Goal: Transaction & Acquisition: Book appointment/travel/reservation

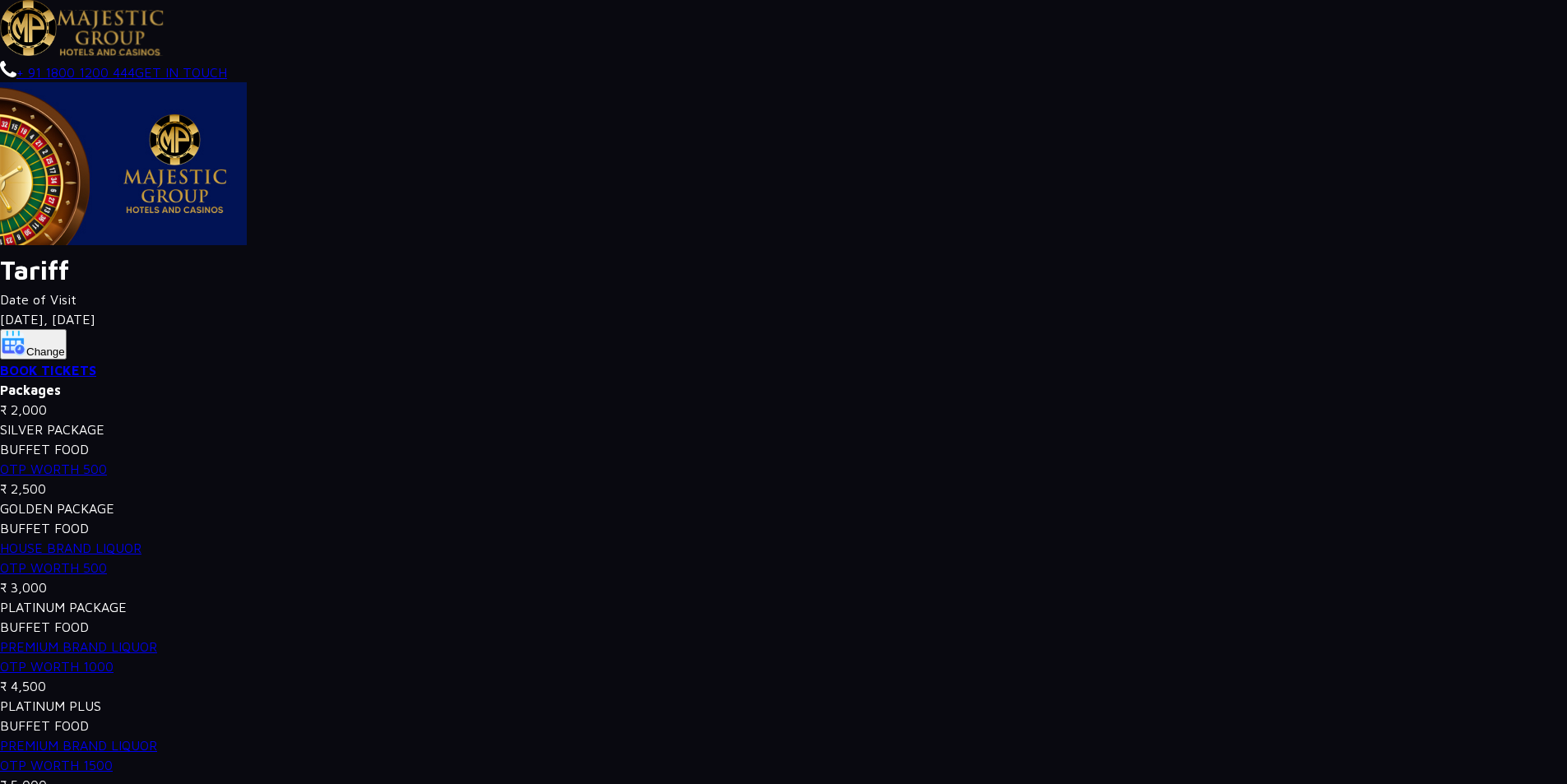
click at [45, 375] on link "BOOK TICKETS" at bounding box center [48, 370] width 97 height 15
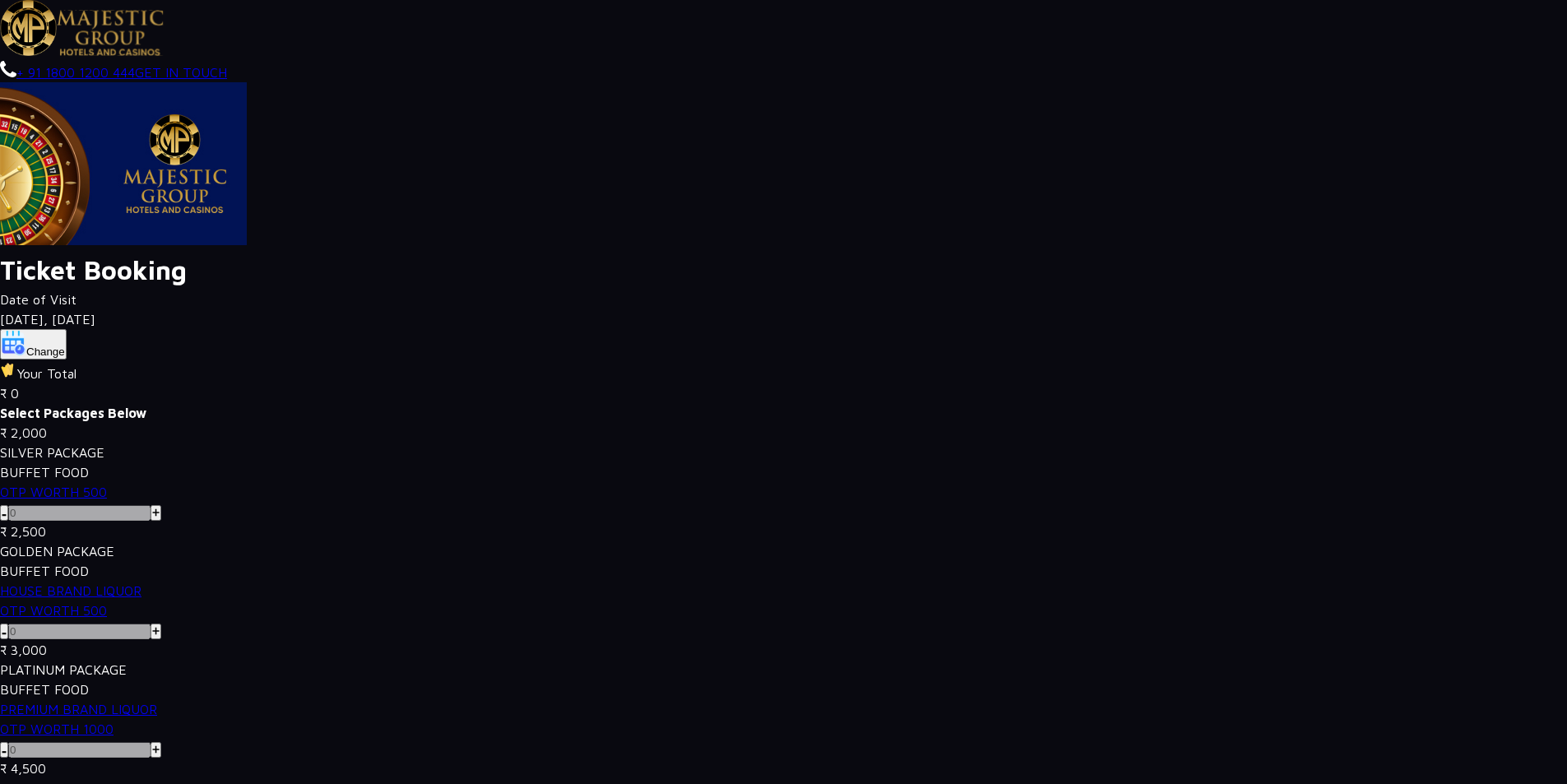
click at [59, 311] on span ", [DATE]" at bounding box center [70, 319] width 52 height 15
click at [53, 346] on button "Change" at bounding box center [33, 345] width 66 height 30
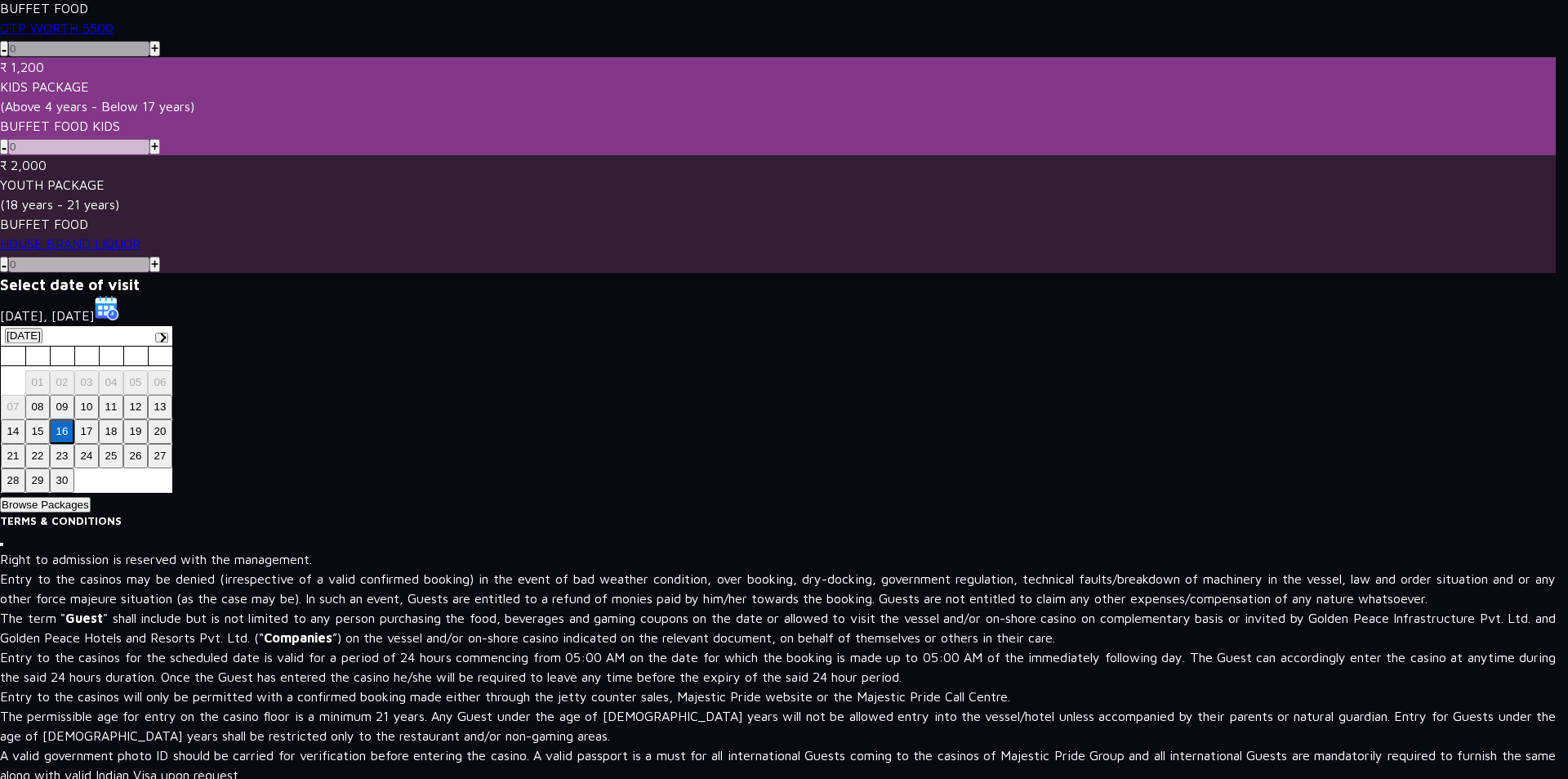
scroll to position [915, 0]
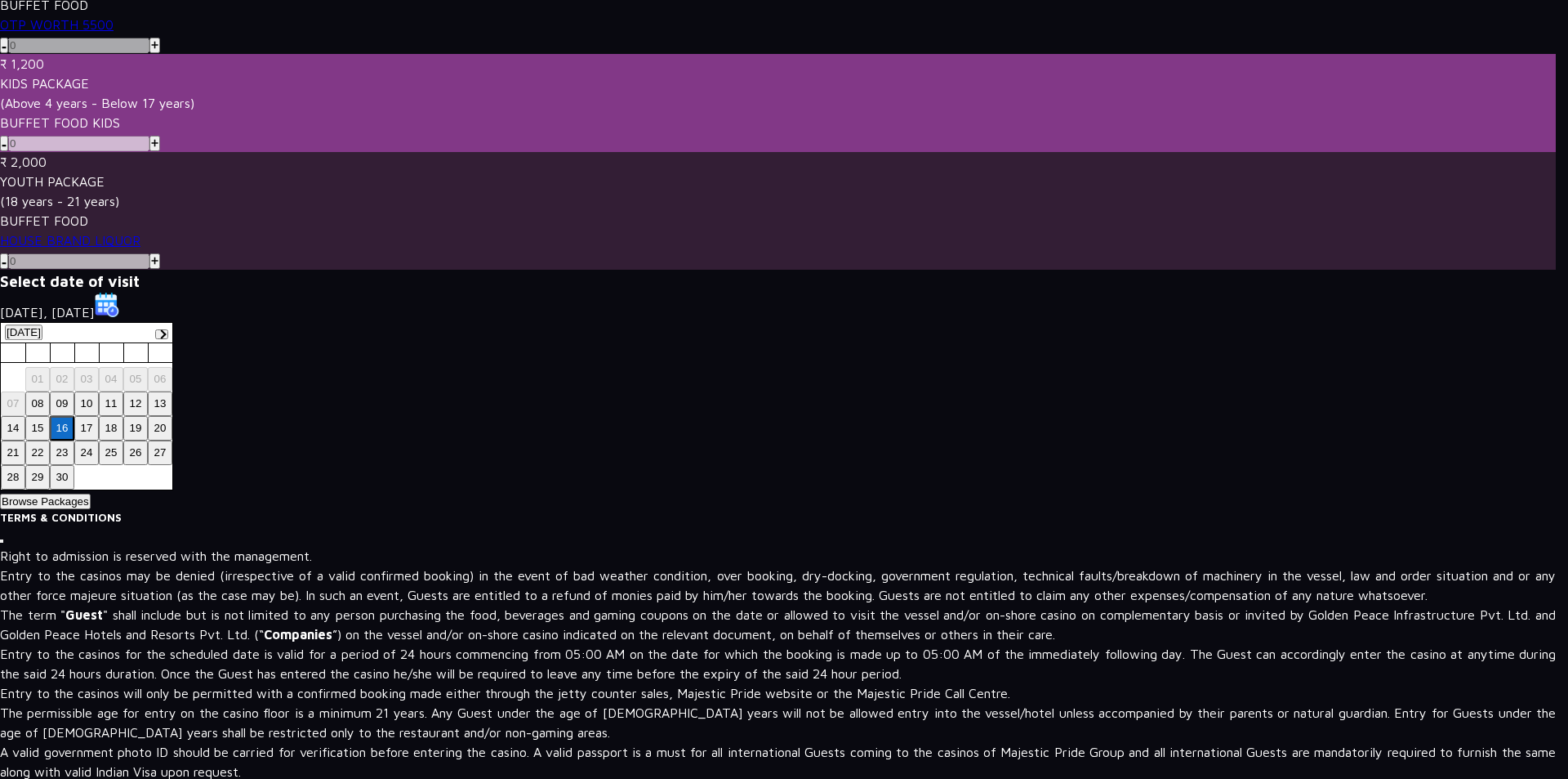
click at [12, 450] on button "21" at bounding box center [13, 453] width 25 height 25
click at [70, 501] on button "Browse Packages" at bounding box center [45, 501] width 91 height 15
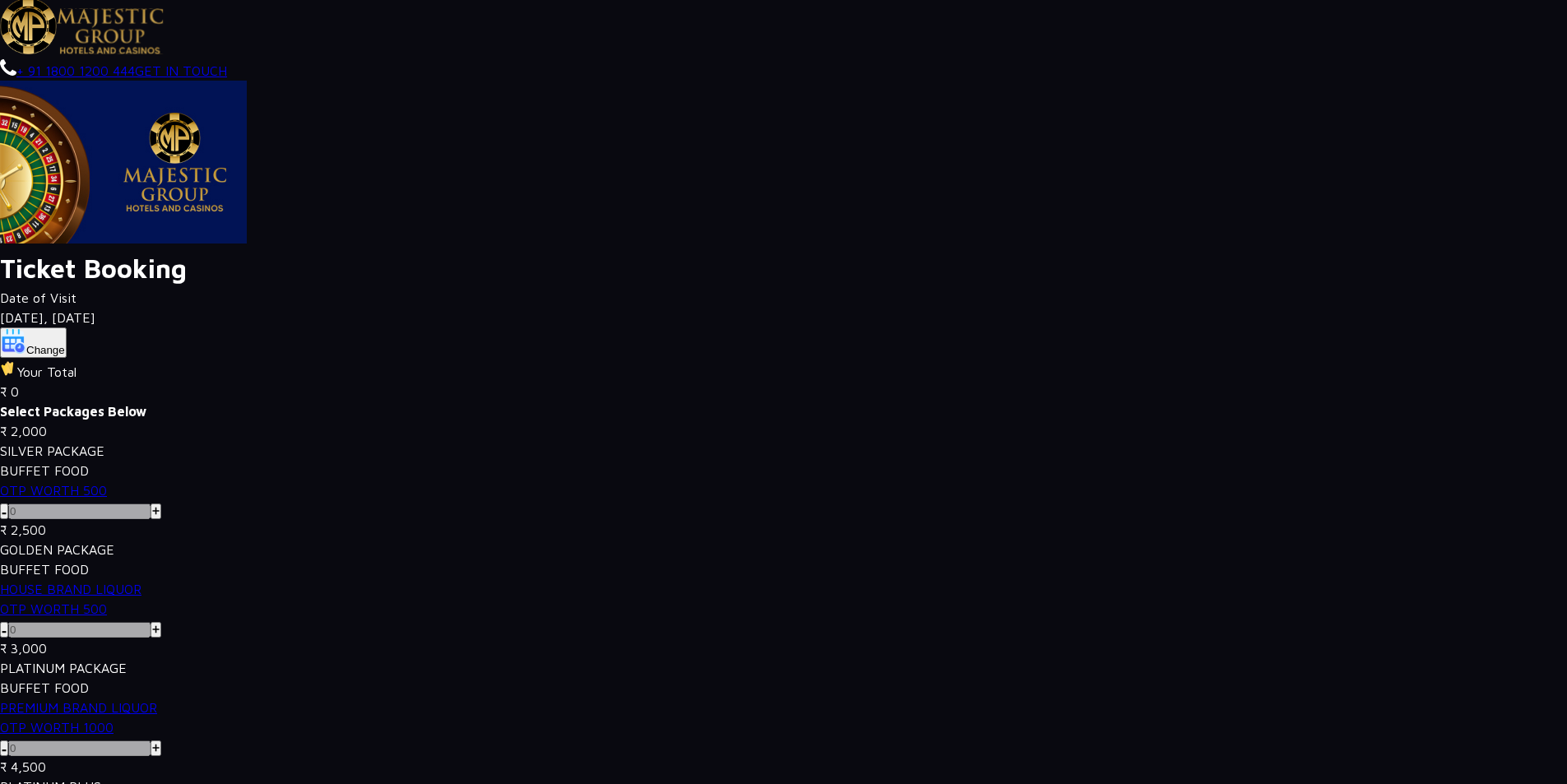
scroll to position [0, 0]
click at [157, 511] on img at bounding box center [156, 512] width 7 height 8
type input "2"
click at [46, 339] on button "Change" at bounding box center [33, 345] width 66 height 30
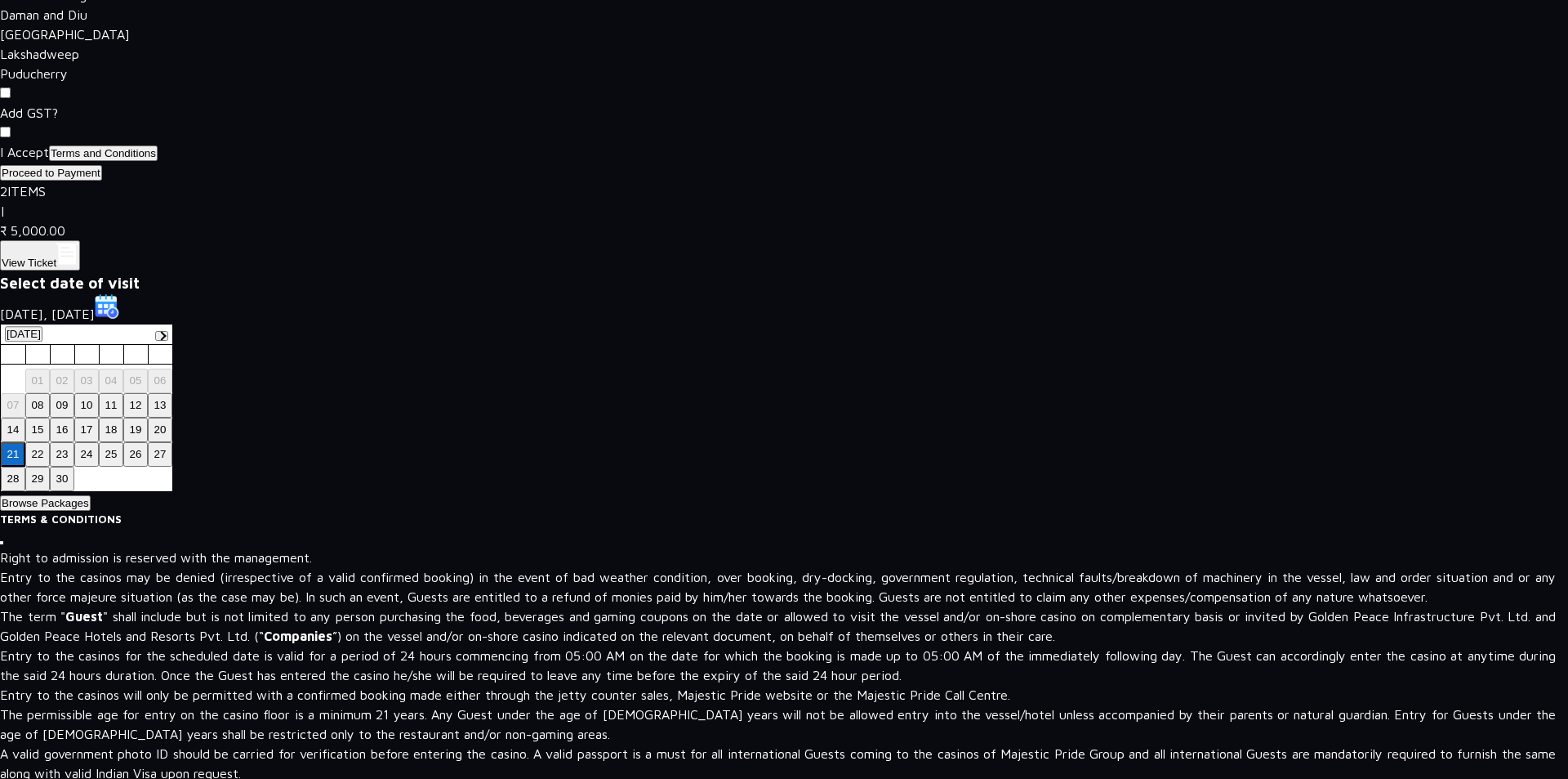
scroll to position [2290, 0]
click at [41, 448] on button "22" at bounding box center [37, 453] width 25 height 25
click at [51, 494] on button "Browse Packages" at bounding box center [45, 501] width 91 height 15
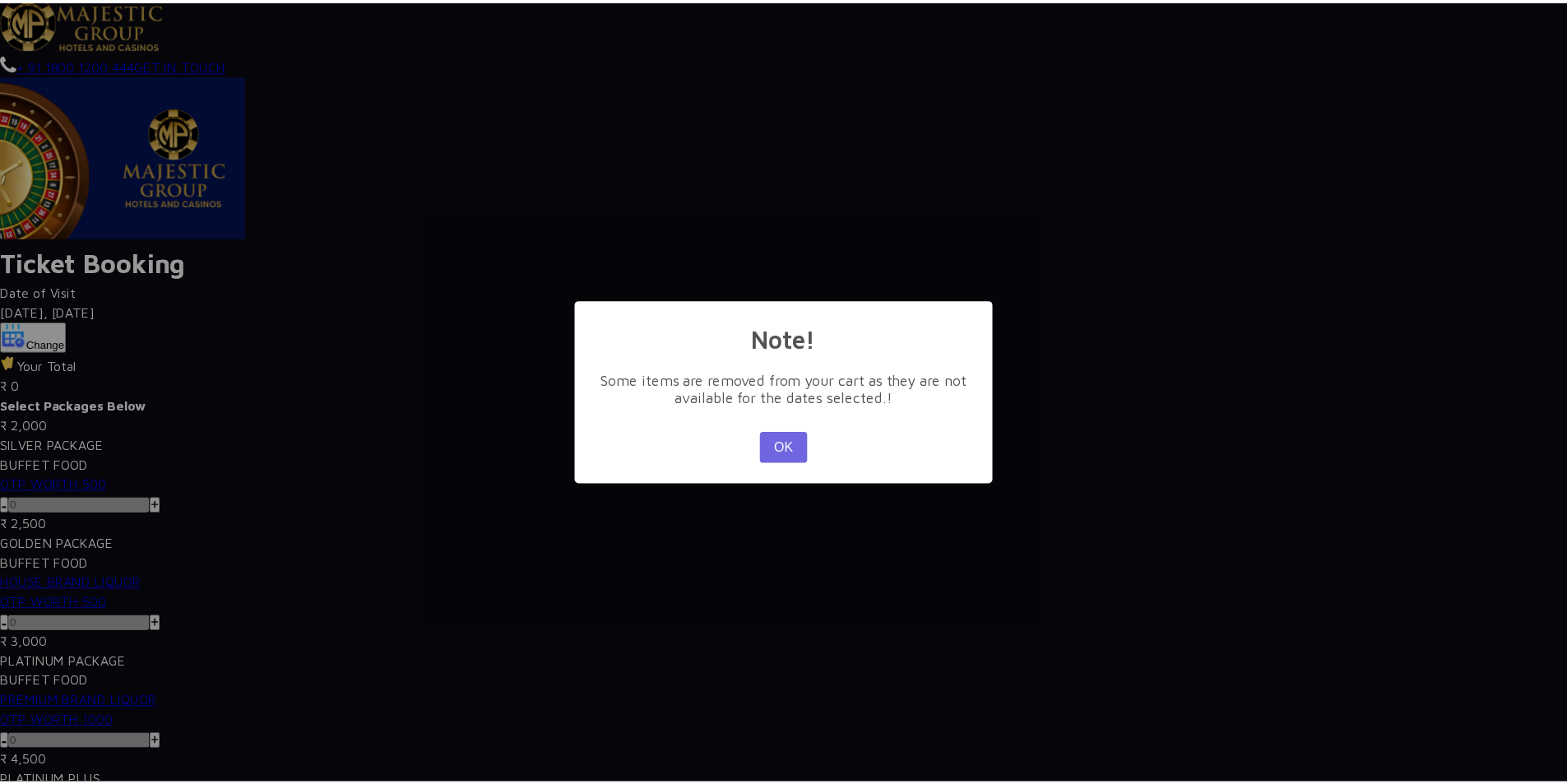
scroll to position [0, 0]
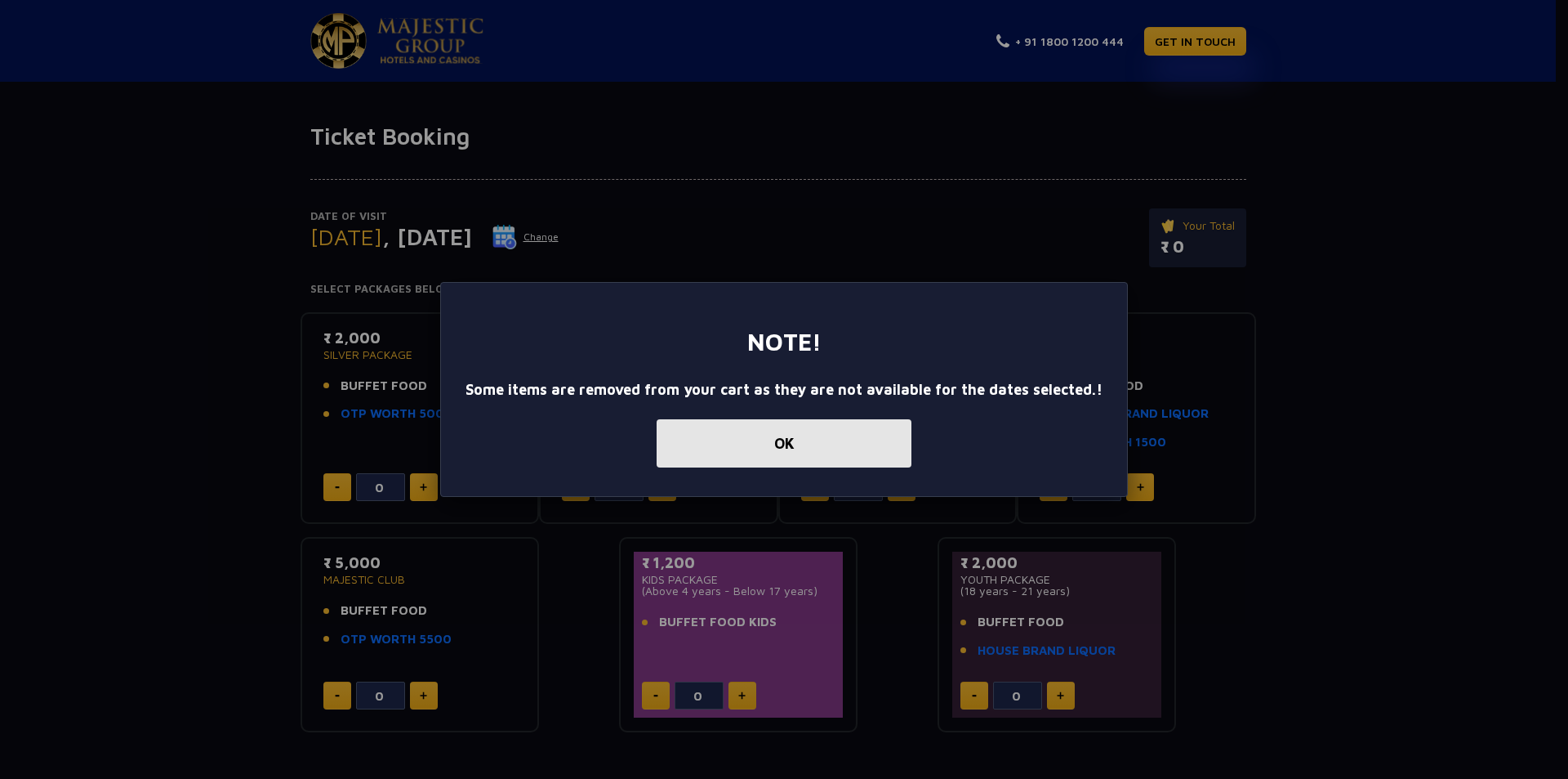
click at [790, 438] on button "OK" at bounding box center [784, 443] width 255 height 48
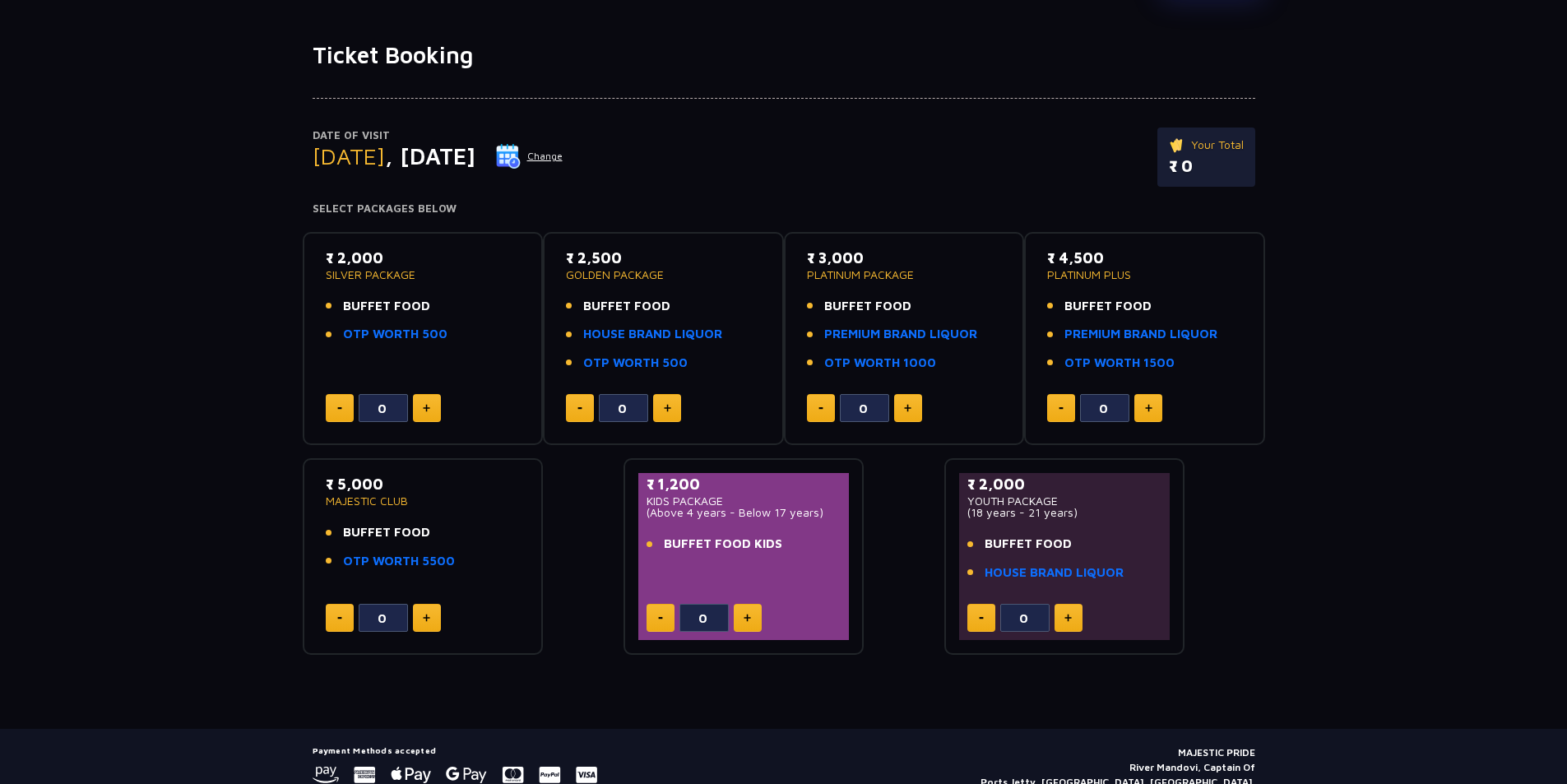
scroll to position [151, 0]
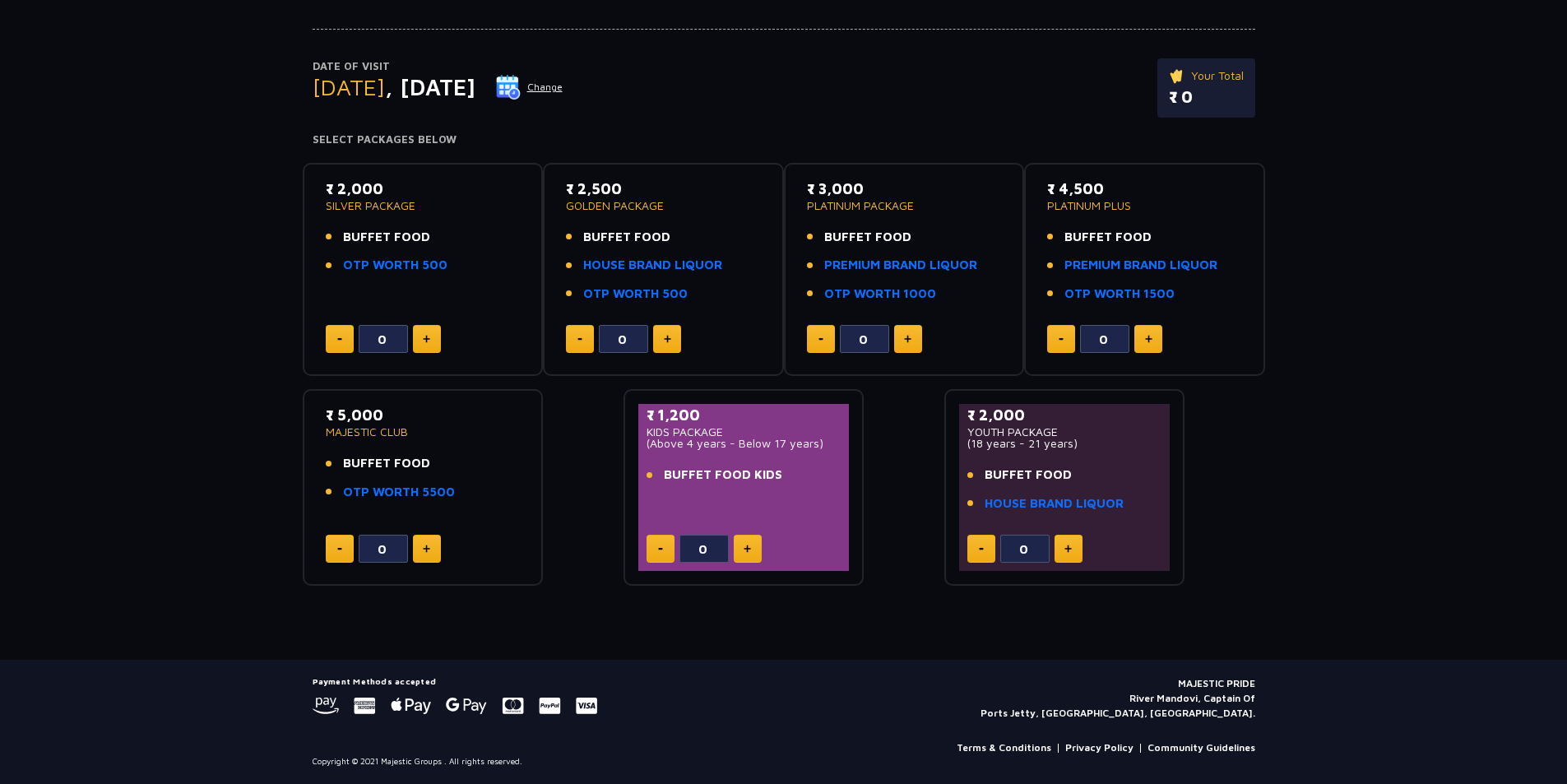
click at [424, 544] on img at bounding box center [426, 548] width 7 height 8
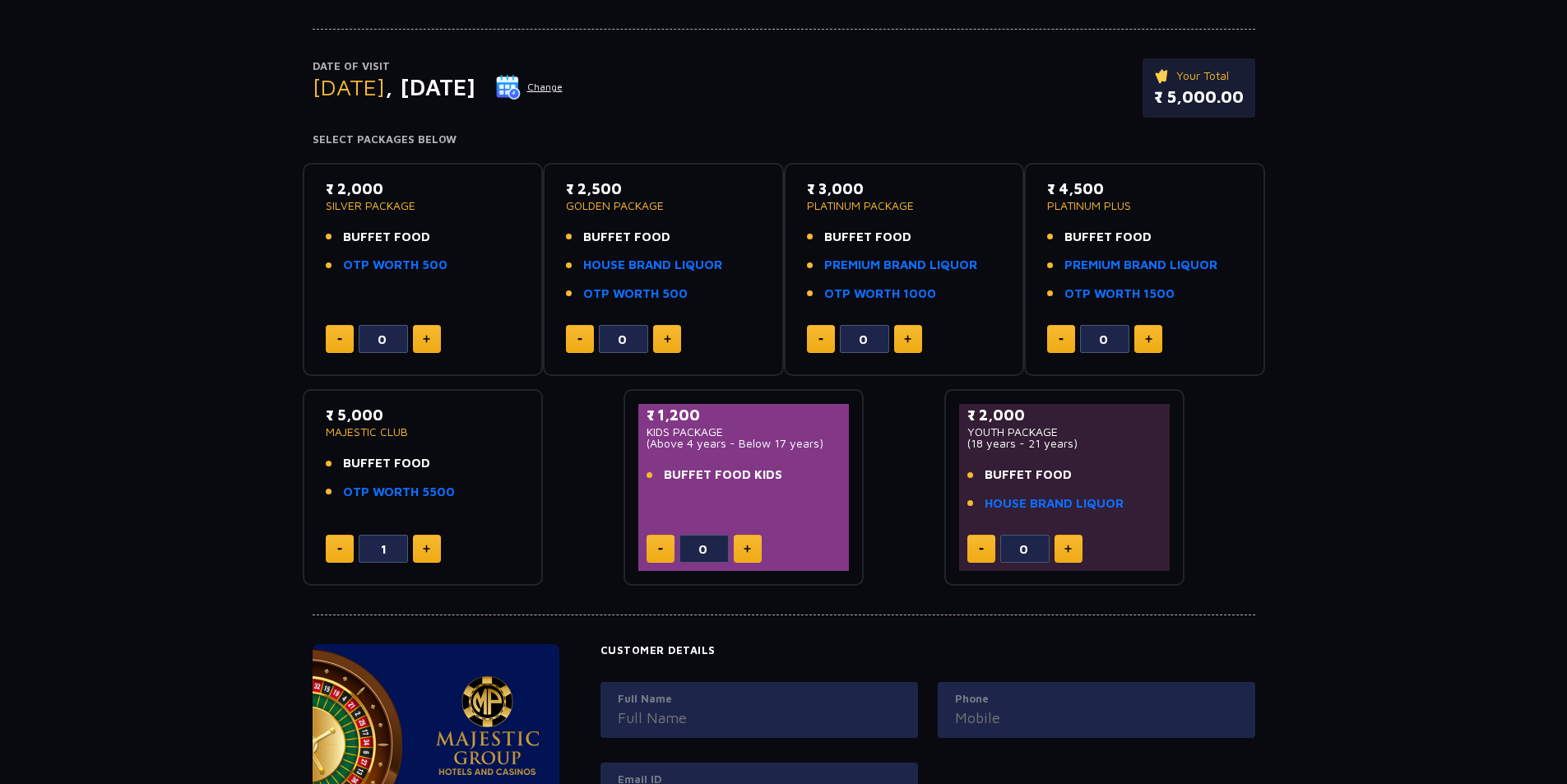
click at [424, 544] on img at bounding box center [426, 548] width 7 height 8
type input "2"
click at [413, 490] on link "OTP WORTH 5500" at bounding box center [398, 491] width 112 height 19
